Goal: Information Seeking & Learning: Learn about a topic

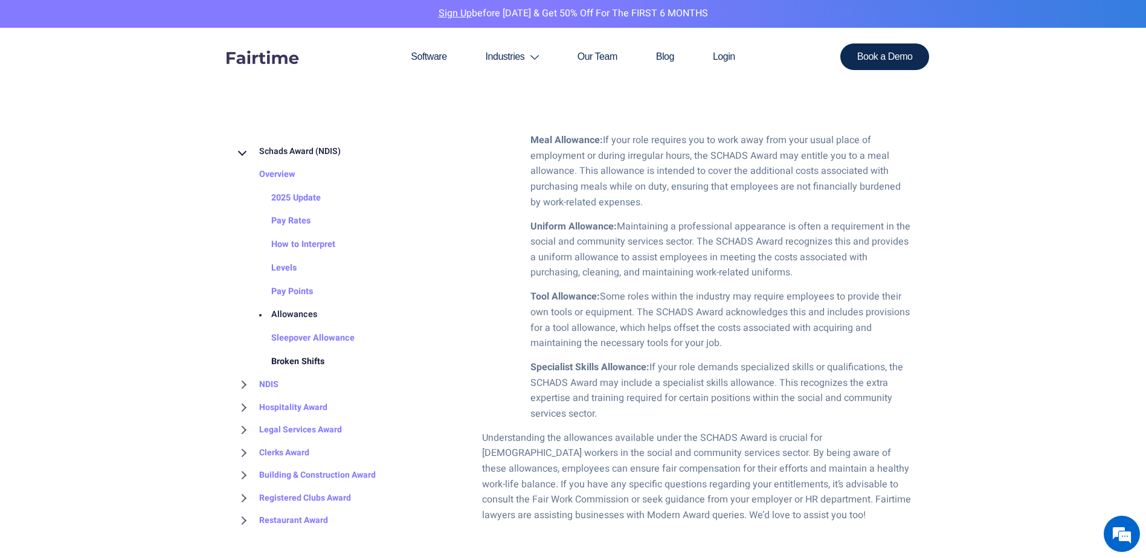
click at [301, 356] on link "Broken Shifts" at bounding box center [285, 362] width 77 height 24
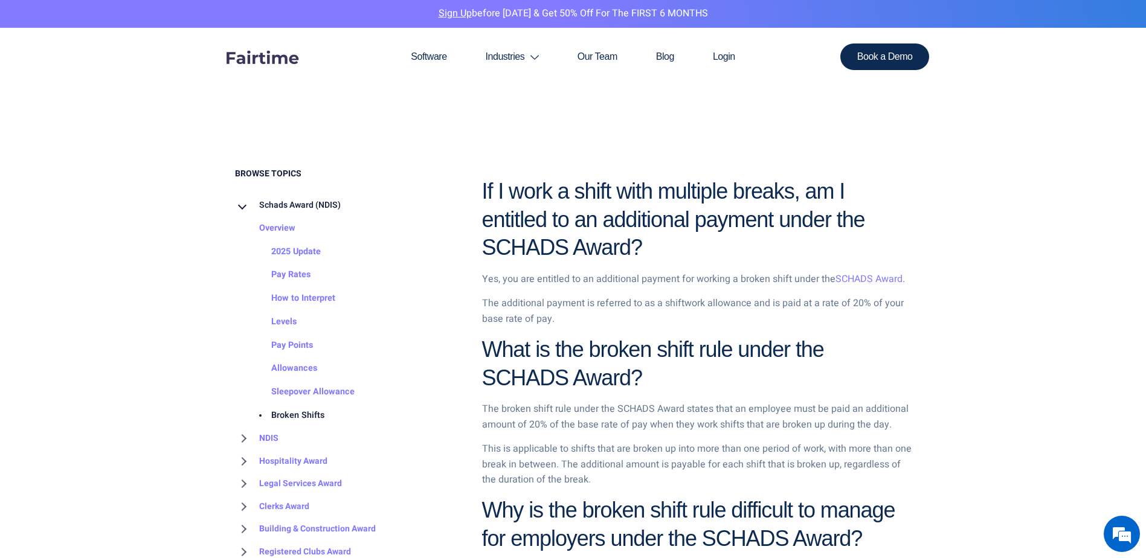
scroll to position [483, 0]
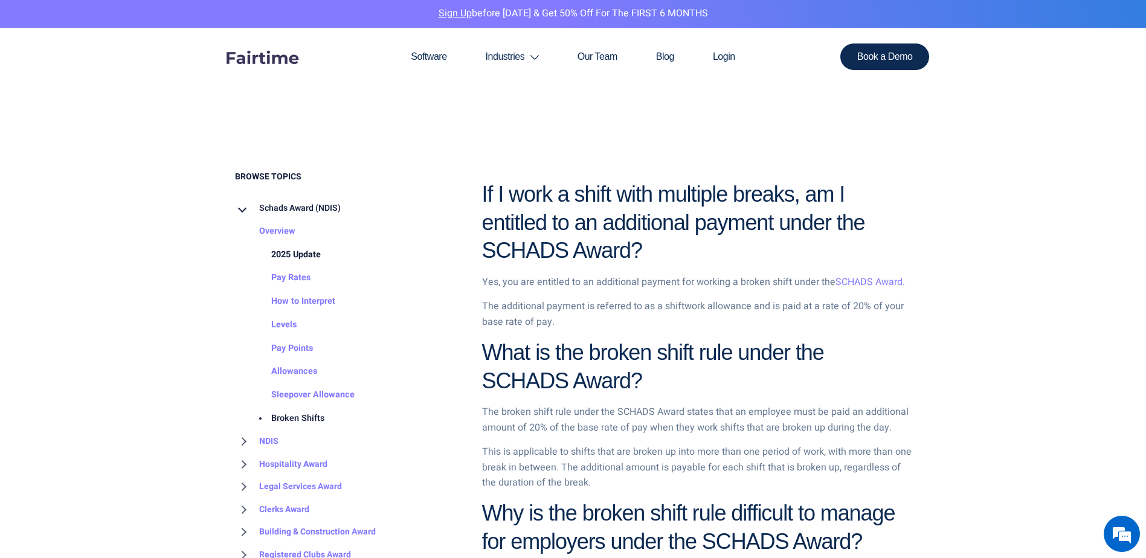
click at [305, 259] on link "2025 Update" at bounding box center [284, 255] width 74 height 24
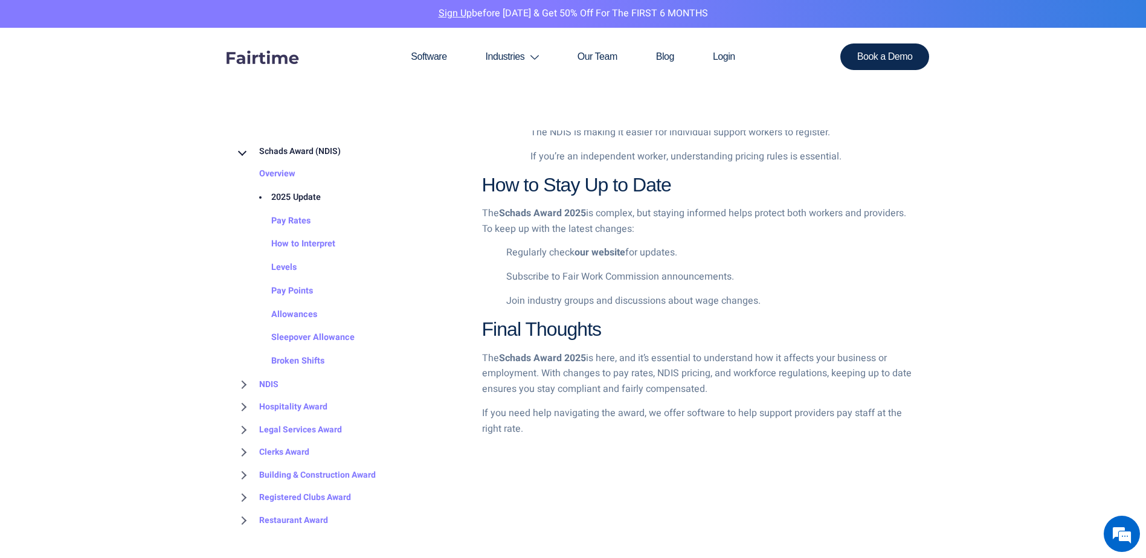
scroll to position [1570, 0]
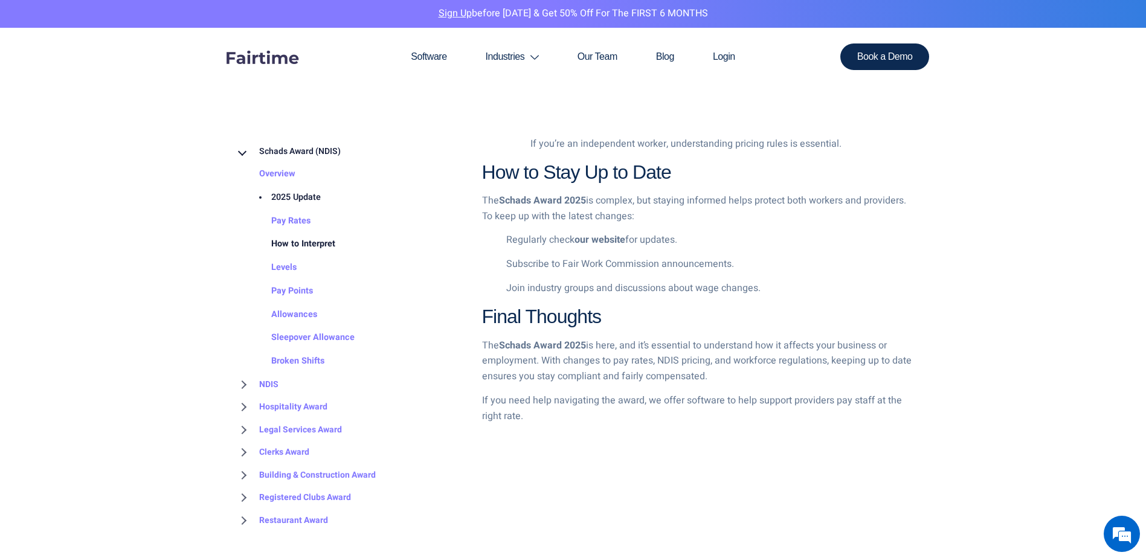
click at [308, 242] on link "How to Interpret" at bounding box center [291, 245] width 88 height 24
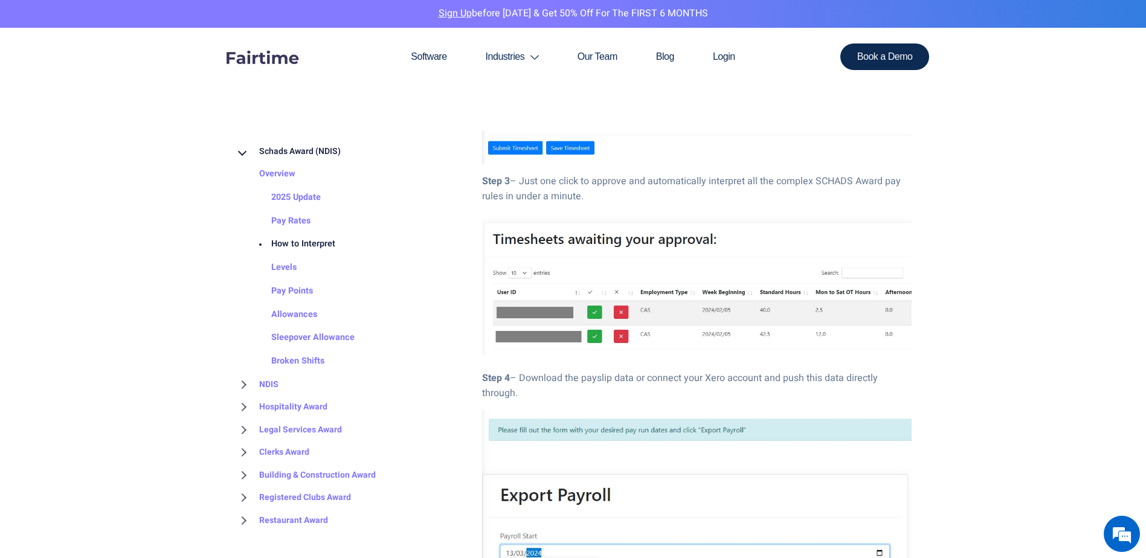
scroll to position [2174, 0]
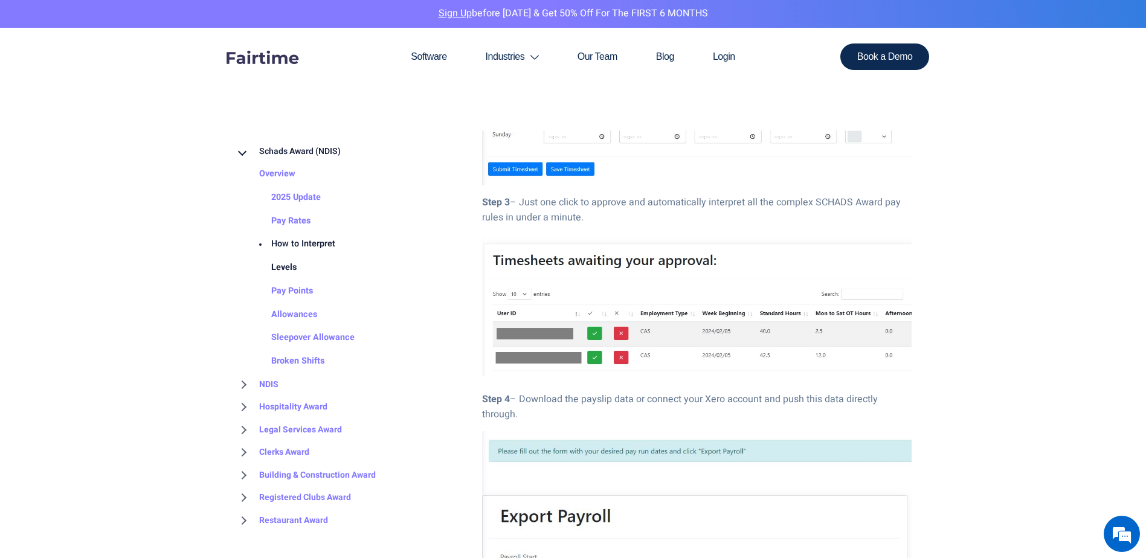
click at [278, 264] on link "Levels" at bounding box center [272, 268] width 50 height 24
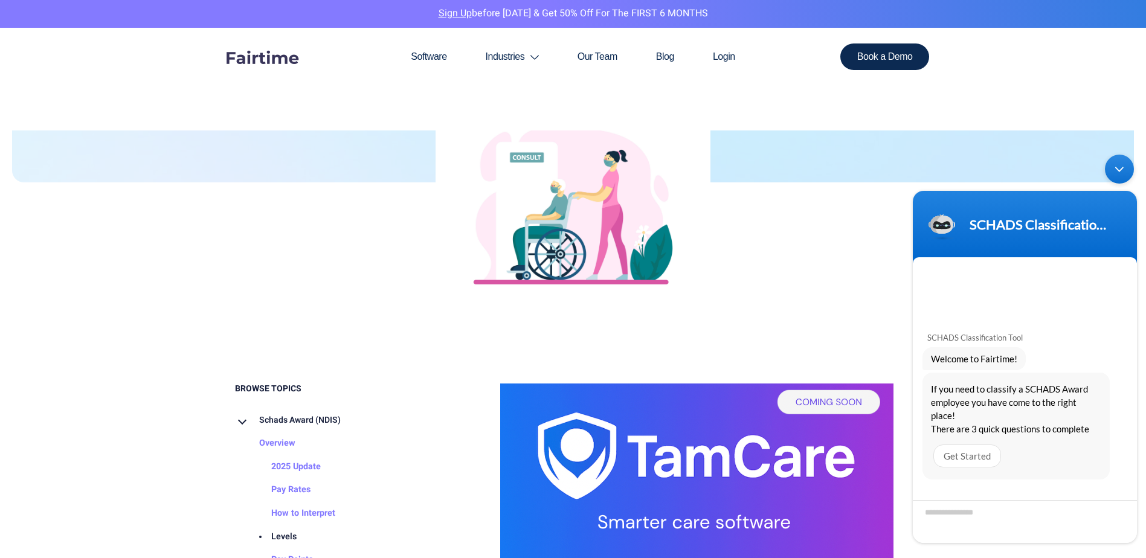
scroll to position [362, 0]
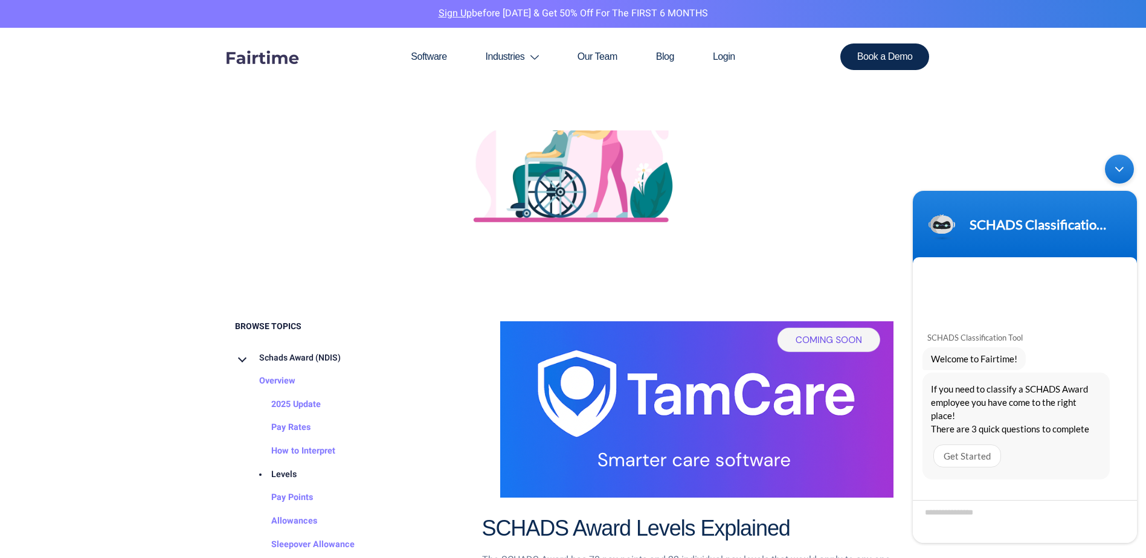
click at [1121, 175] on div "Minimize live chat window" at bounding box center [1119, 169] width 29 height 29
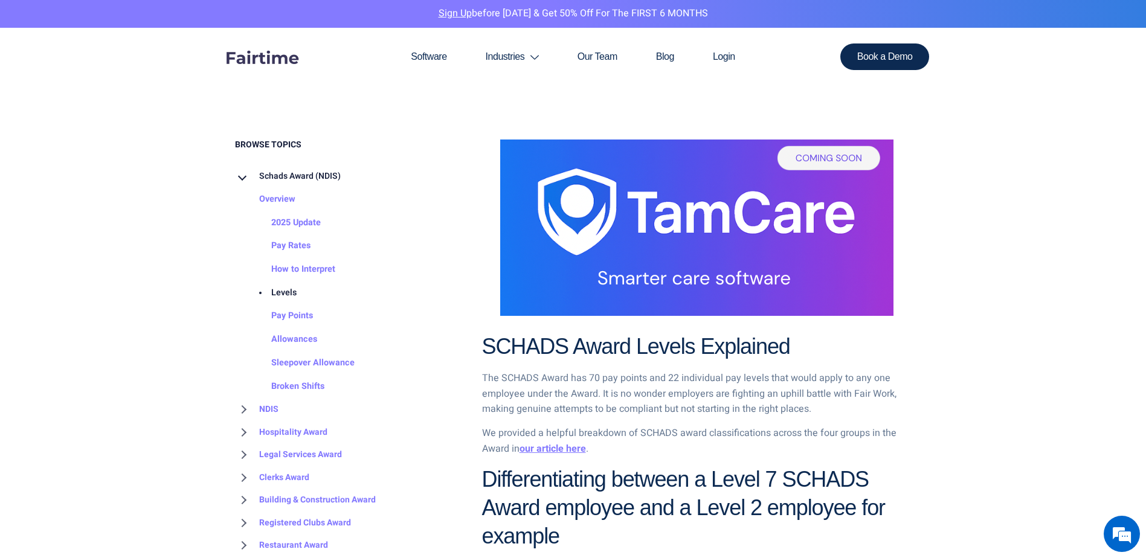
scroll to position [544, 0]
